Goal: Navigation & Orientation: Find specific page/section

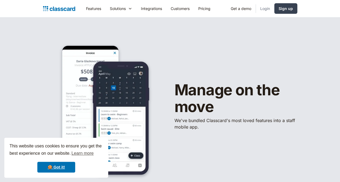
click at [262, 6] on link "Login" at bounding box center [265, 8] width 18 height 12
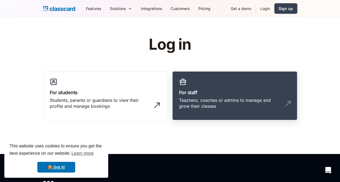
click at [269, 89] on h3 "For staff" at bounding box center [235, 92] width 112 height 7
